Goal: Task Accomplishment & Management: Use online tool/utility

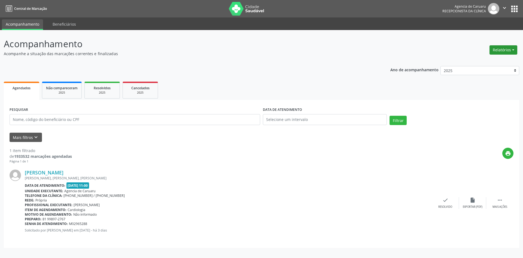
click at [504, 48] on button "Relatórios" at bounding box center [504, 49] width 28 height 9
click at [488, 61] on link "Agendamentos" at bounding box center [488, 62] width 59 height 8
select select "9"
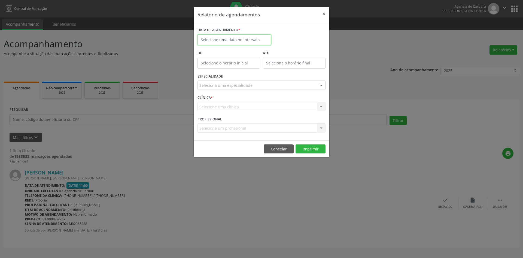
click at [229, 39] on input "text" at bounding box center [235, 39] width 74 height 11
click at [241, 76] on span "8" at bounding box center [239, 79] width 11 height 11
type input "08/10/2025"
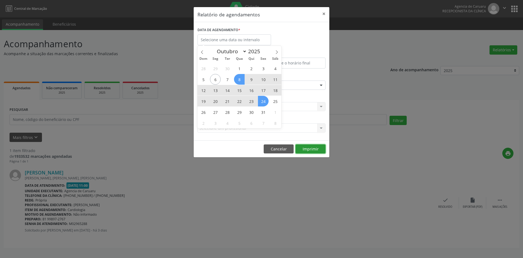
click at [315, 148] on button "Imprimir" at bounding box center [311, 148] width 30 height 9
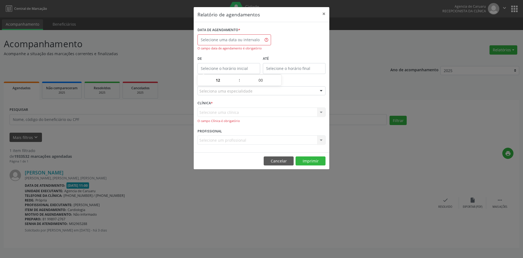
type input "12:00"
click at [236, 68] on input "12:00" at bounding box center [229, 68] width 63 height 11
type input "12:00"
click at [289, 69] on input "12:00" at bounding box center [294, 68] width 63 height 11
click at [246, 40] on input "text" at bounding box center [235, 39] width 74 height 11
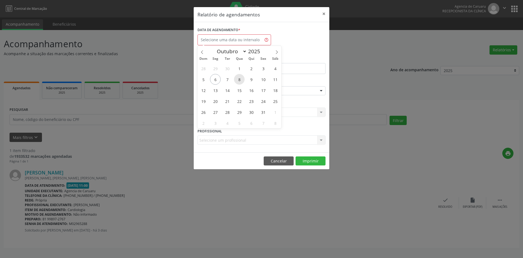
click at [239, 78] on span "8" at bounding box center [239, 79] width 11 height 11
type input "08/10/2025"
click at [239, 79] on span "8" at bounding box center [239, 79] width 11 height 11
click at [240, 78] on div "ESPECIALIDADE Seleciona uma especialidade Todas as especialidades Alergologia A…" at bounding box center [261, 88] width 131 height 21
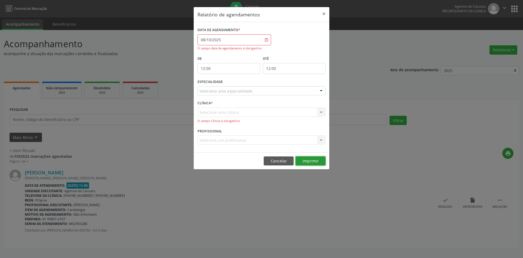
click at [314, 160] on button "Imprimir" at bounding box center [311, 160] width 30 height 9
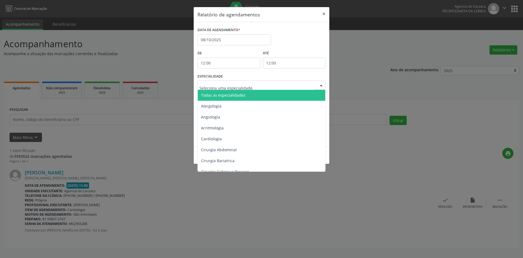
click at [228, 96] on span "Todas as especialidades" at bounding box center [223, 94] width 44 height 5
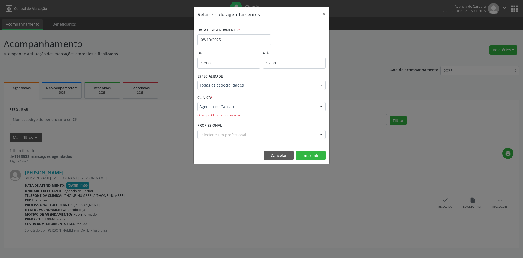
click at [306, 149] on footer "Cancelar Imprimir" at bounding box center [262, 154] width 136 height 17
click at [313, 160] on footer "Cancelar Imprimir" at bounding box center [262, 154] width 136 height 17
click at [313, 157] on button "Imprimir" at bounding box center [311, 154] width 30 height 9
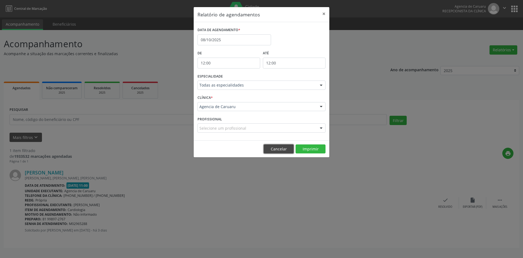
click at [279, 145] on button "Cancelar" at bounding box center [279, 148] width 30 height 9
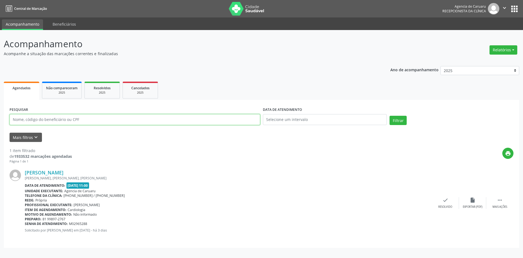
click at [96, 118] on input "text" at bounding box center [135, 119] width 251 height 11
type input "A"
type input "GLAUCIA [PERSON_NAME]"
click at [388, 121] on div "DATA DE ATENDIMENTO" at bounding box center [325, 116] width 127 height 23
click at [391, 121] on button "Filtrar" at bounding box center [398, 120] width 17 height 9
